Goal: Find contact information: Find contact information

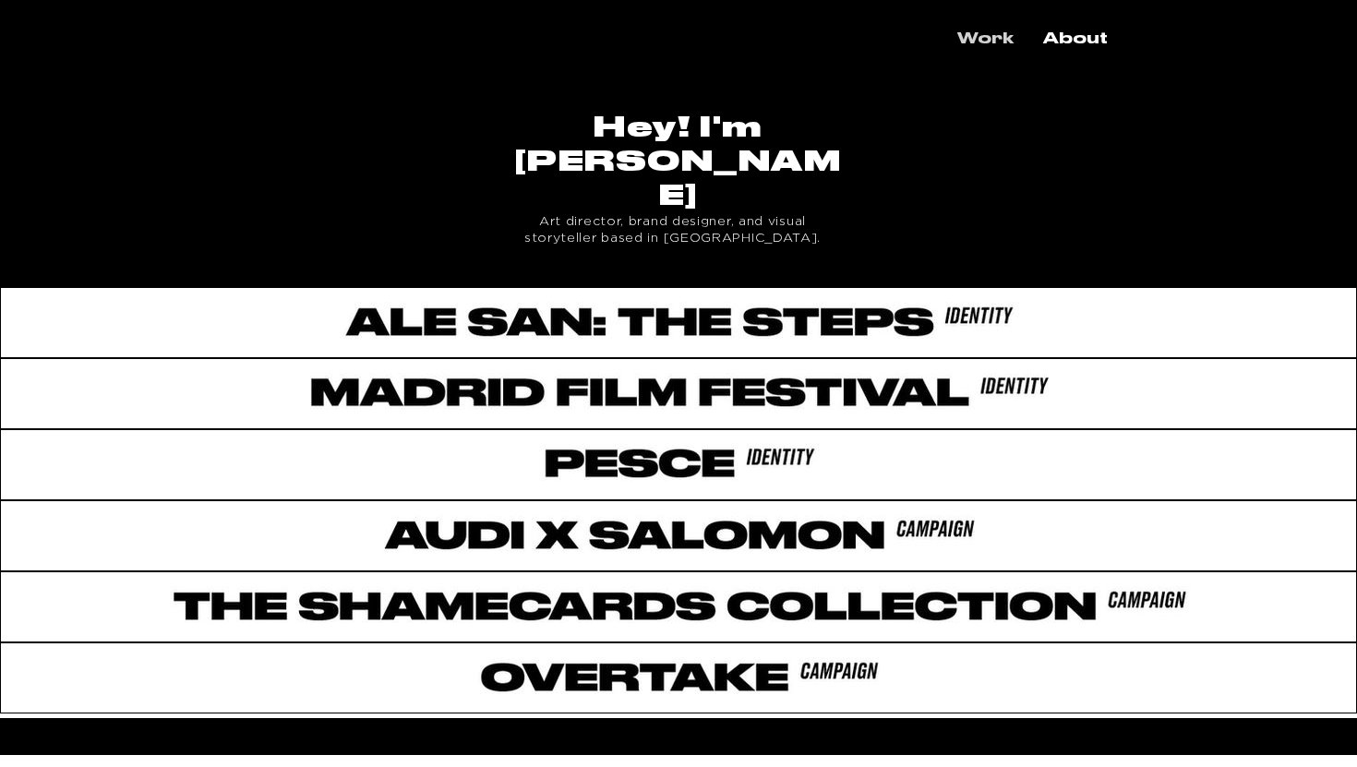
click at [982, 43] on p "Work" at bounding box center [985, 39] width 75 height 32
click at [1102, 50] on p "About" at bounding box center [1075, 39] width 83 height 32
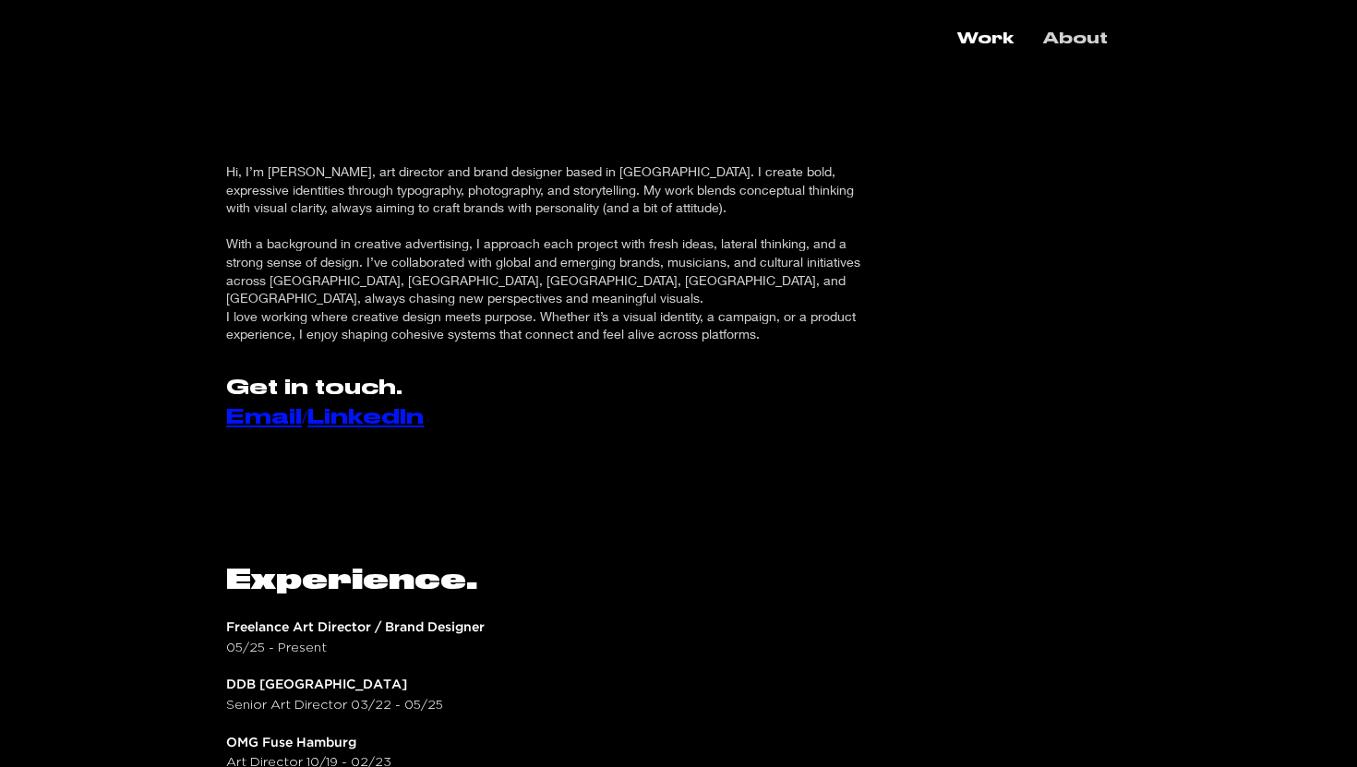
click at [271, 407] on link "Email" at bounding box center [264, 417] width 76 height 20
click at [268, 407] on link "Email" at bounding box center [264, 417] width 76 height 20
click at [280, 407] on link "Email" at bounding box center [264, 417] width 76 height 20
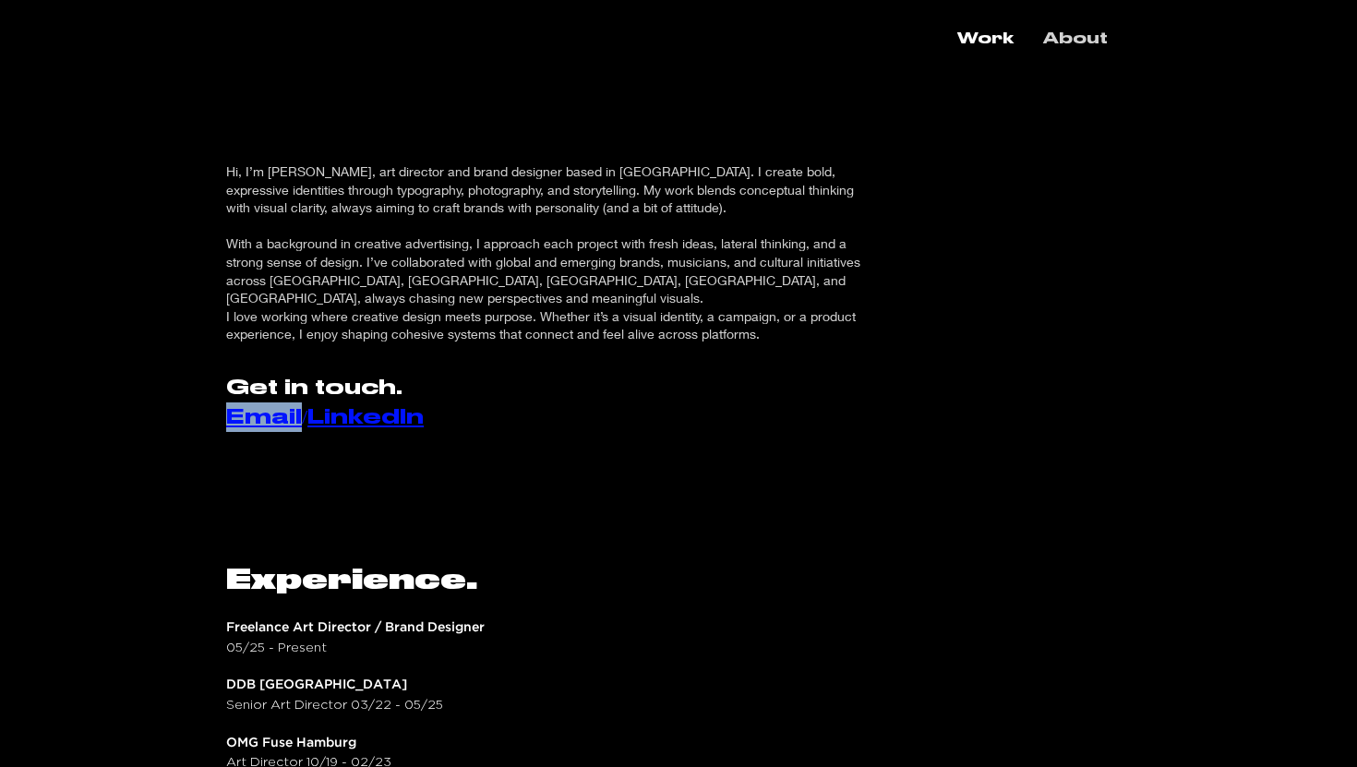
click at [258, 407] on link "Email" at bounding box center [264, 417] width 76 height 20
click at [279, 407] on link "Email" at bounding box center [264, 417] width 76 height 20
